Goal: Task Accomplishment & Management: Use online tool/utility

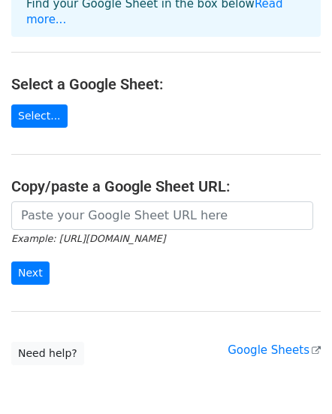
scroll to position [150, 0]
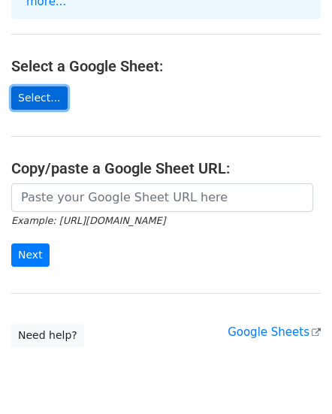
click at [41, 86] on link "Select..." at bounding box center [39, 97] width 56 height 23
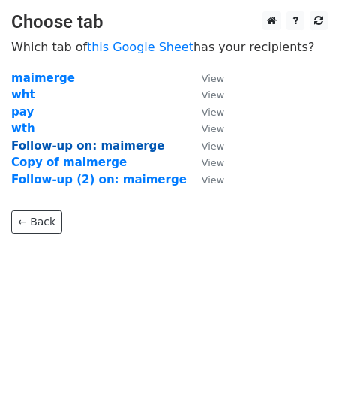
click at [122, 147] on strong "Follow-up on: maimerge" at bounding box center [87, 146] width 153 height 14
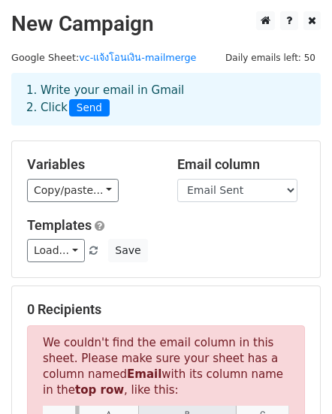
drag, startPoint x: 93, startPoint y: 167, endPoint x: 29, endPoint y: 165, distance: 64.6
click at [29, 165] on h5 "Variables" at bounding box center [91, 164] width 128 height 17
copy h5 "Variables"
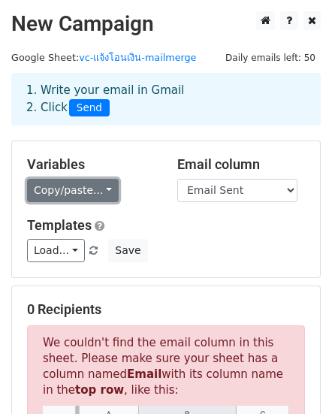
click at [98, 191] on link "Copy/paste..." at bounding box center [73, 190] width 92 height 23
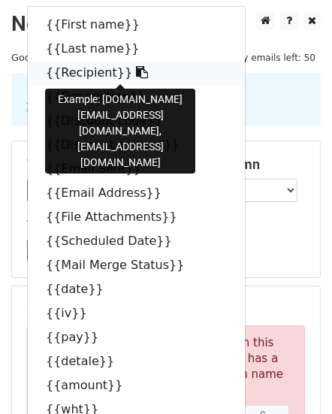
click at [70, 74] on link "{{Recipient}}" at bounding box center [136, 73] width 217 height 24
copy h5 "Variables"
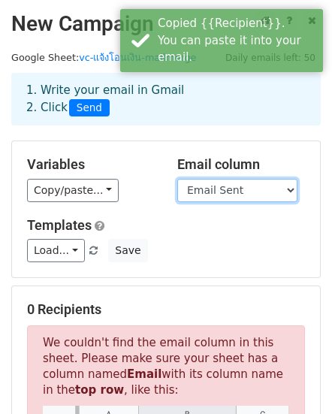
click at [290, 189] on select "First name Last name Recipient Description Discount code Discount amount Email …" at bounding box center [237, 190] width 120 height 23
select select "Recipient"
click at [177, 179] on select "First name Last name Recipient Description Discount code Discount amount Email …" at bounding box center [237, 190] width 120 height 23
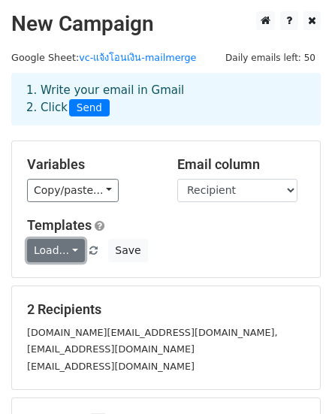
click at [66, 249] on link "Load..." at bounding box center [56, 250] width 58 height 23
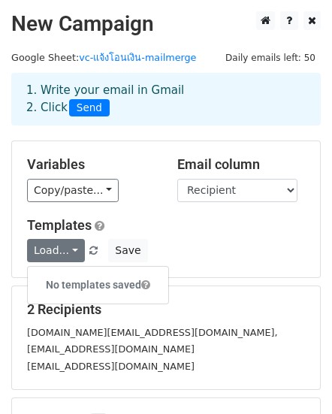
click at [152, 249] on div "Load... No templates saved Save" at bounding box center [166, 250] width 300 height 23
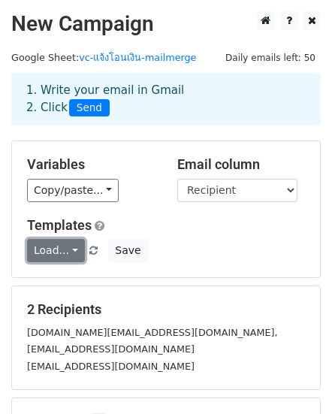
click at [67, 248] on link "Load..." at bounding box center [56, 250] width 58 height 23
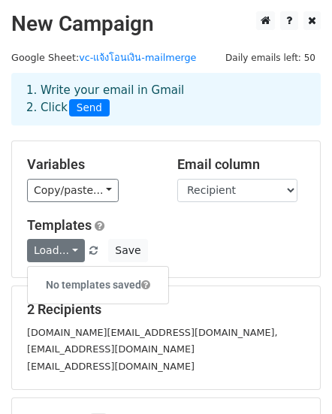
click at [215, 252] on div "Load... No templates saved Save" at bounding box center [166, 250] width 300 height 23
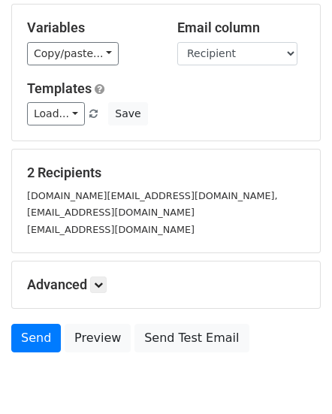
scroll to position [183, 0]
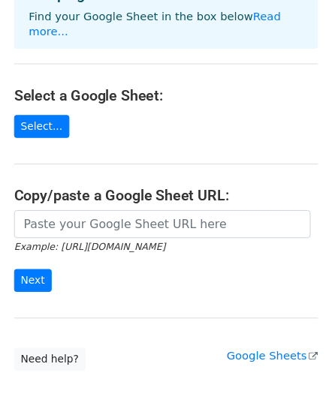
scroll to position [150, 0]
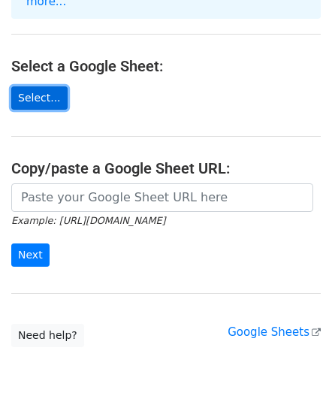
click at [35, 86] on link "Select..." at bounding box center [39, 97] width 56 height 23
